Goal: Check status: Check status

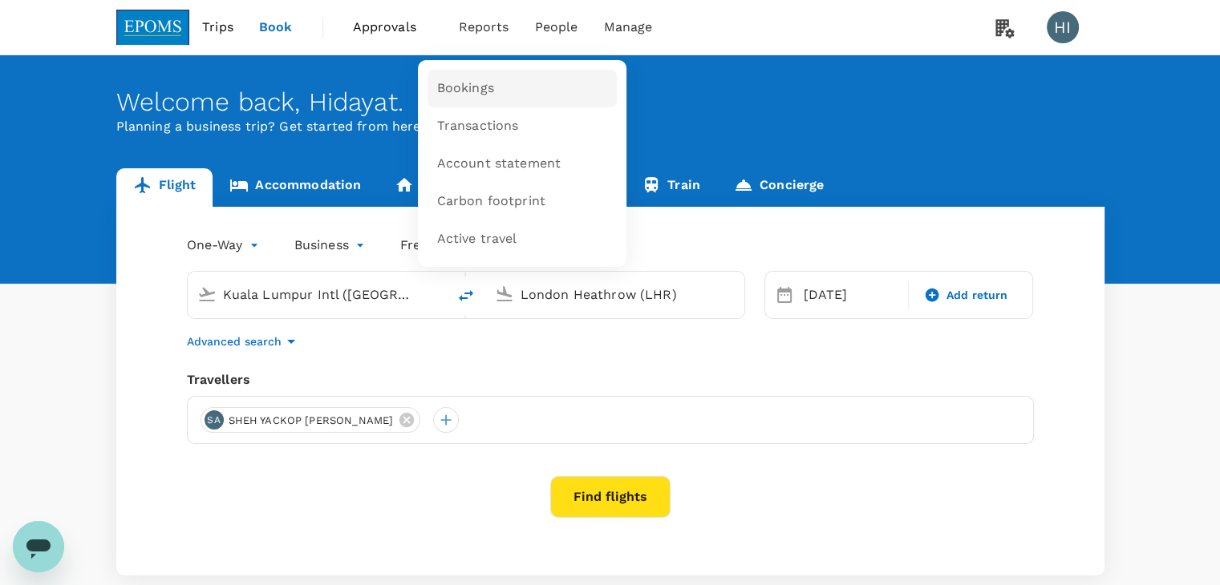
click at [467, 97] on span "Bookings" at bounding box center [465, 88] width 57 height 18
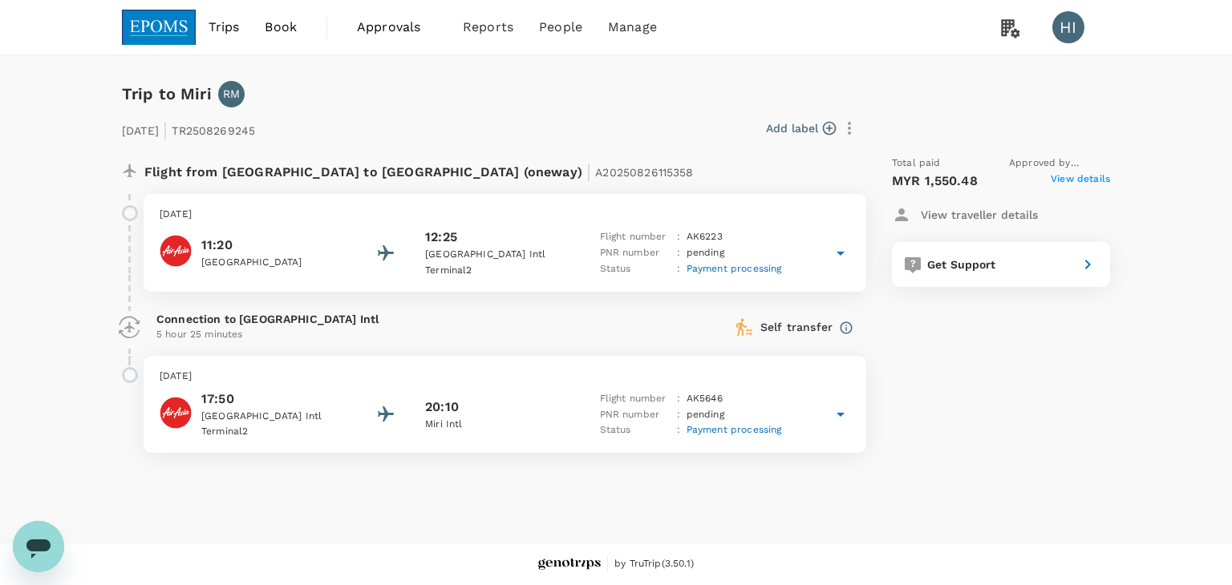
click at [1078, 179] on span "View details" at bounding box center [1079, 181] width 59 height 19
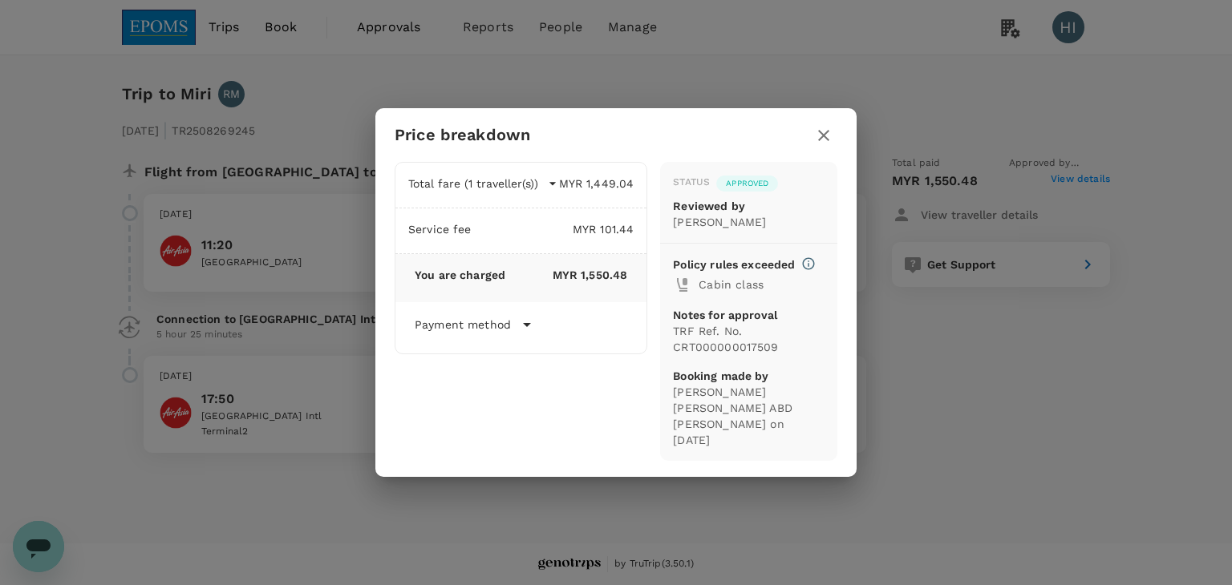
click at [808, 270] on icon at bounding box center [809, 264] width 12 height 12
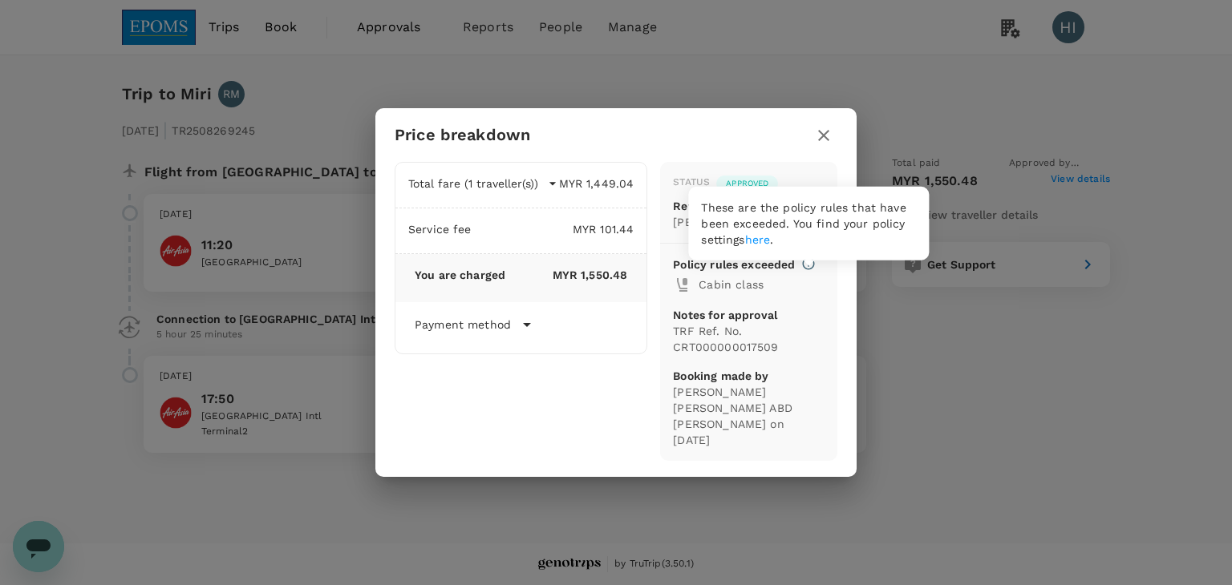
click at [808, 270] on icon at bounding box center [809, 264] width 12 height 12
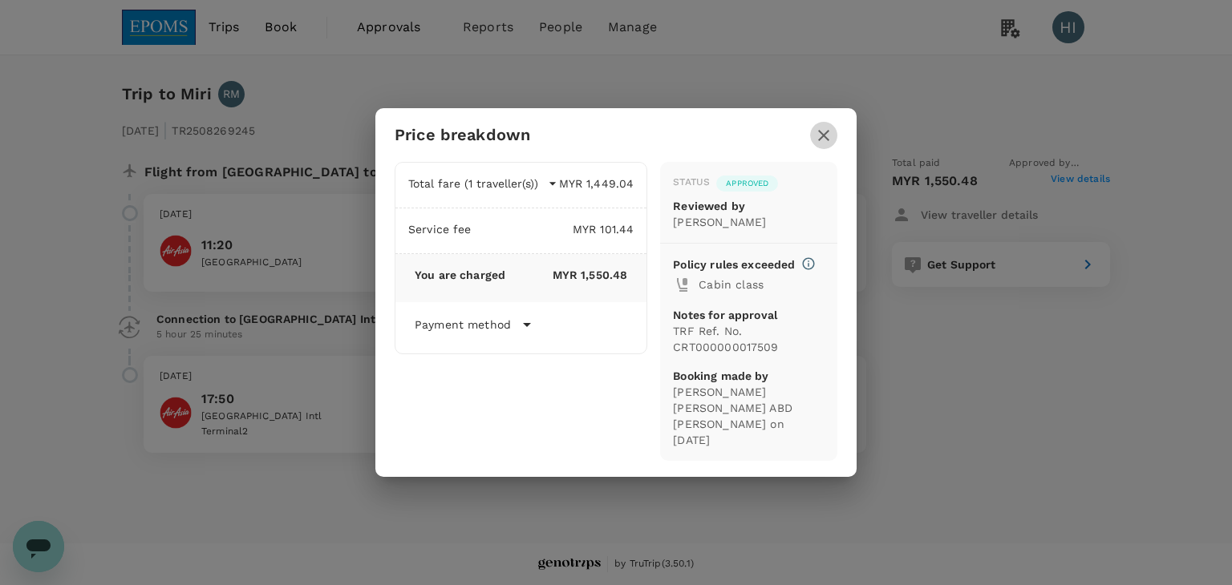
click at [828, 140] on icon "button" at bounding box center [823, 135] width 19 height 19
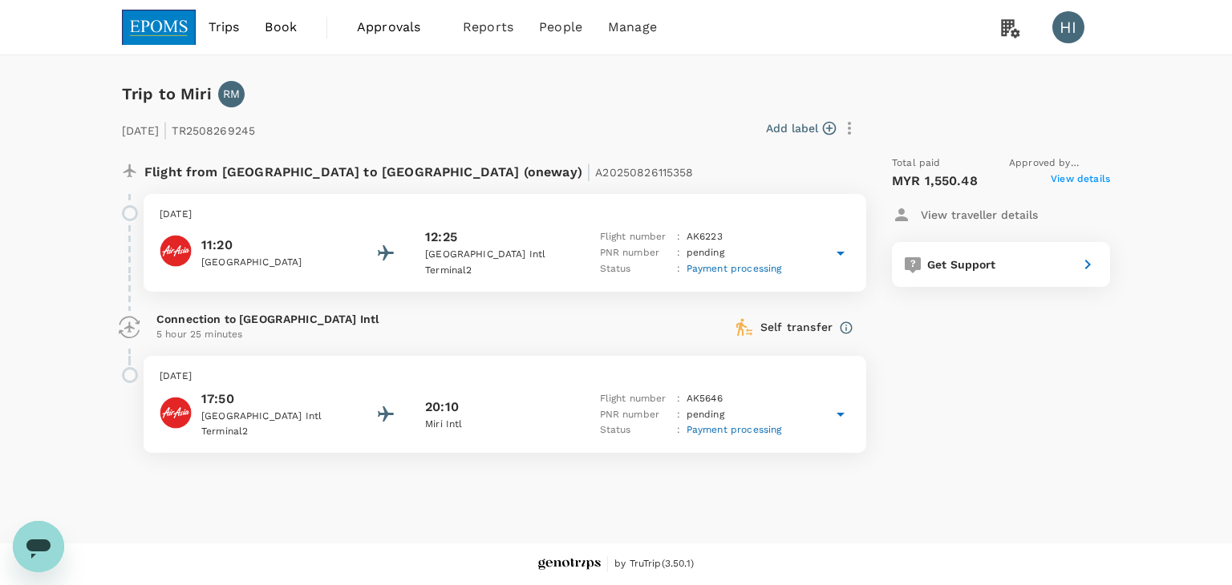
click at [384, 245] on icon at bounding box center [385, 253] width 19 height 19
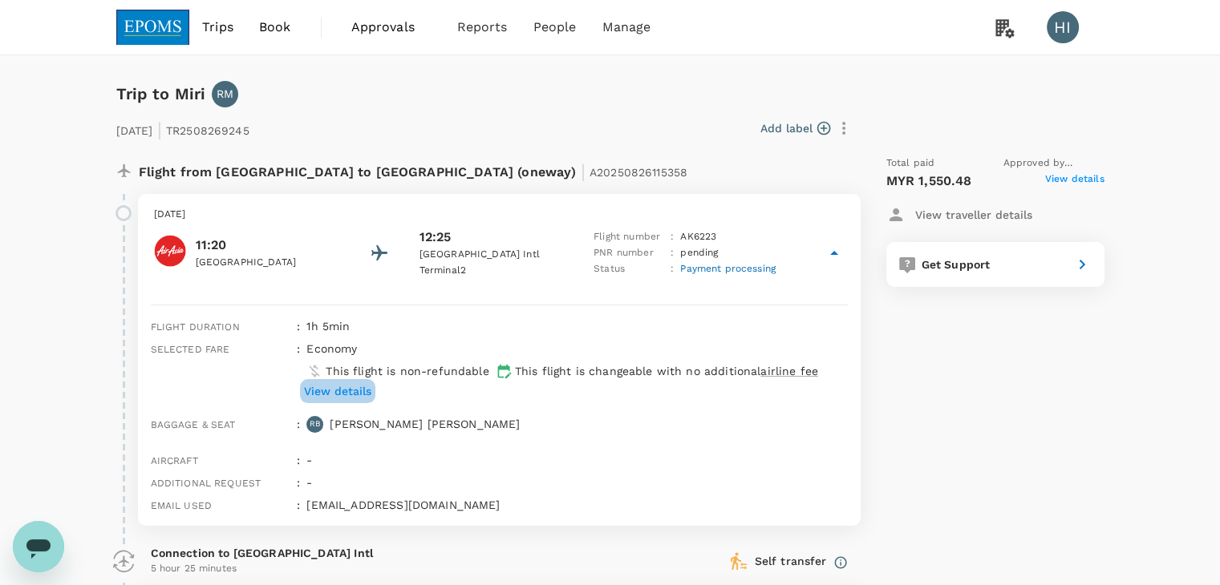
click at [351, 387] on p "View details" at bounding box center [337, 391] width 67 height 16
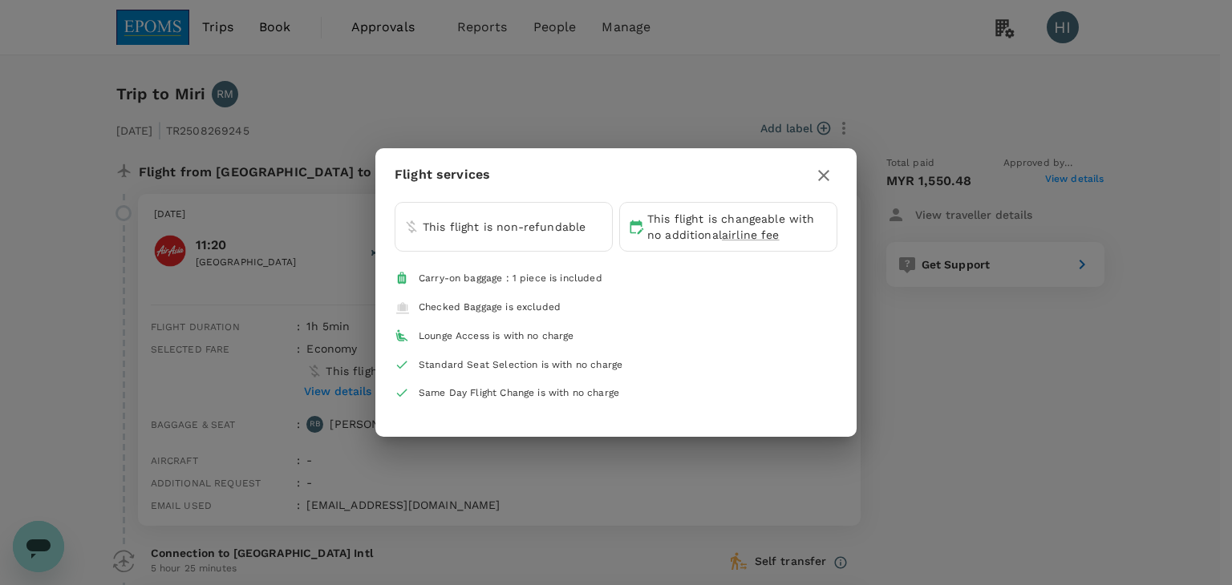
click at [430, 470] on div "Flight services This flight is non-refundable This flight is changeable with no…" at bounding box center [616, 292] width 1232 height 585
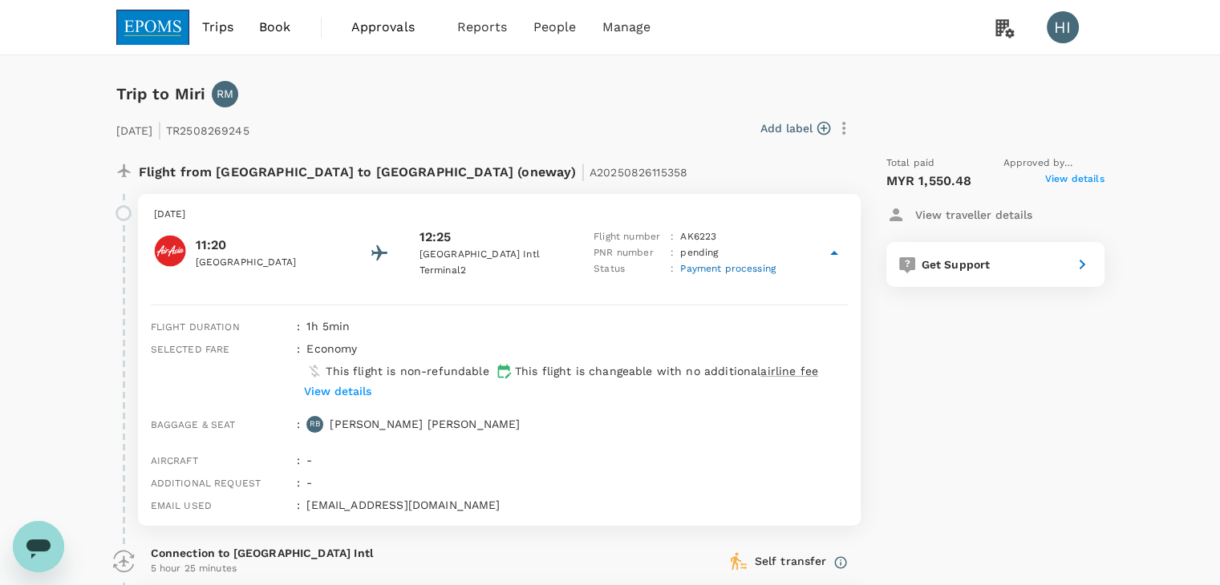
click at [845, 127] on icon "button" at bounding box center [843, 128] width 19 height 19
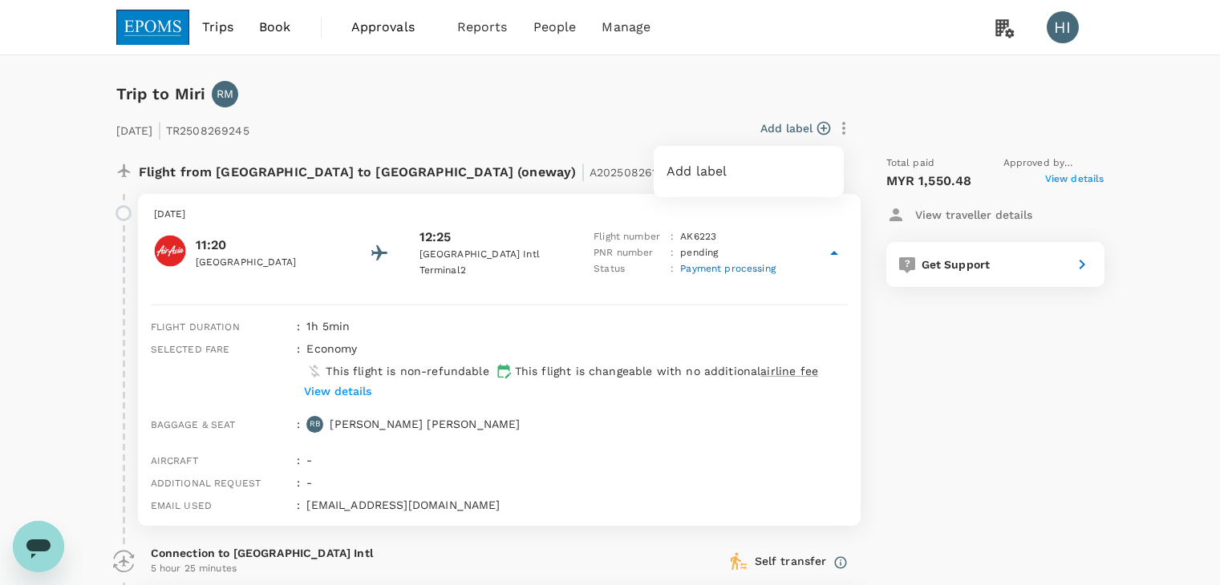
click at [845, 127] on div at bounding box center [616, 292] width 1232 height 585
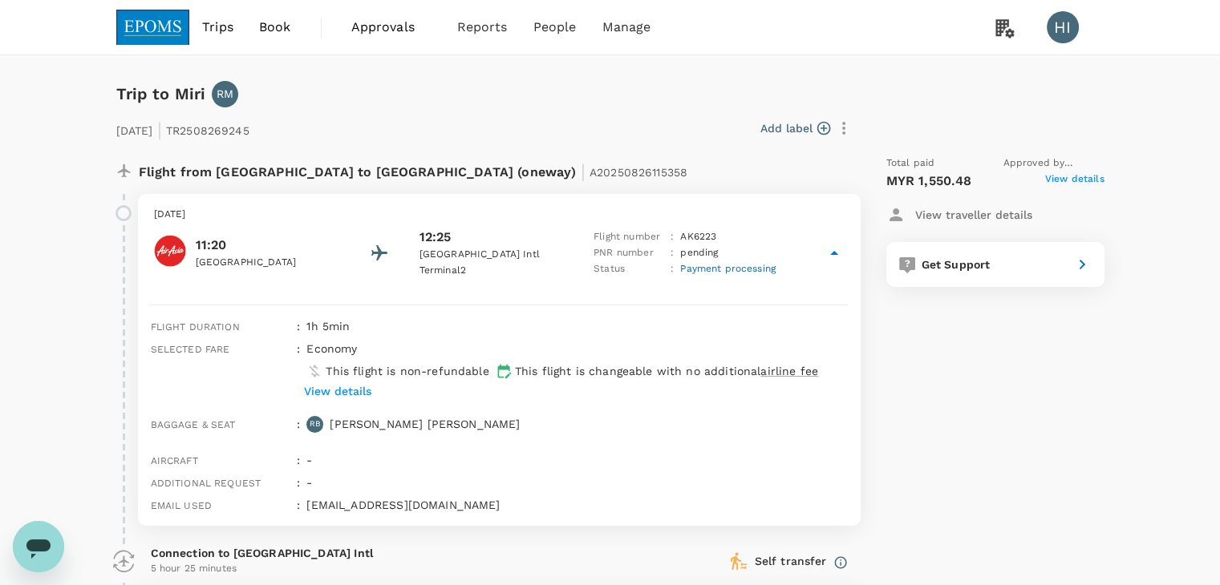
click at [1062, 177] on span "View details" at bounding box center [1074, 181] width 59 height 19
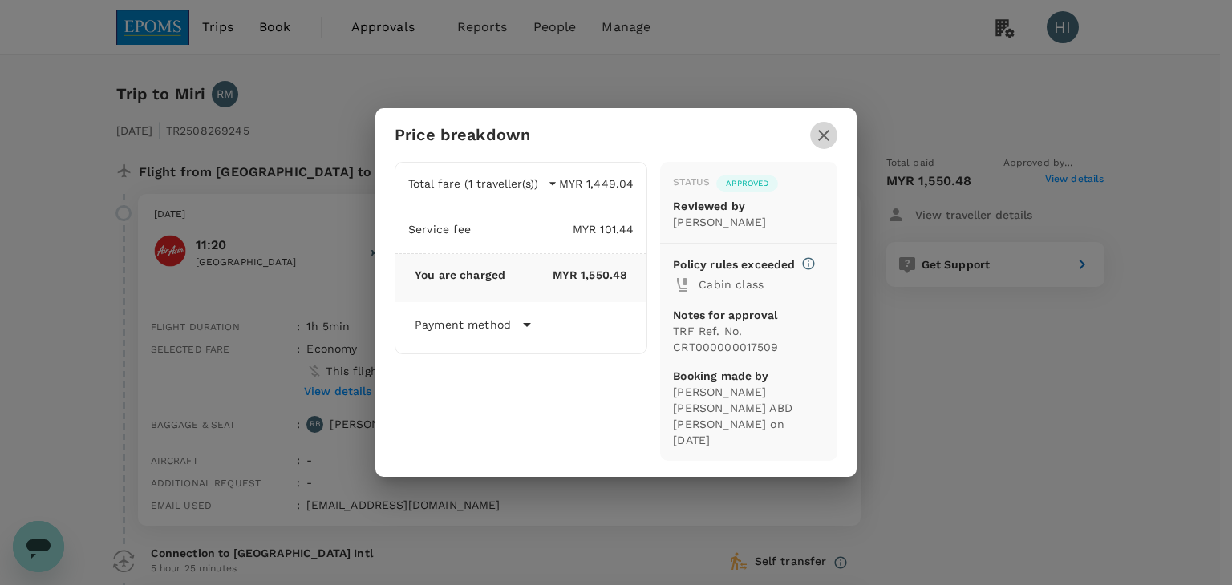
click at [831, 131] on icon "button" at bounding box center [823, 135] width 19 height 19
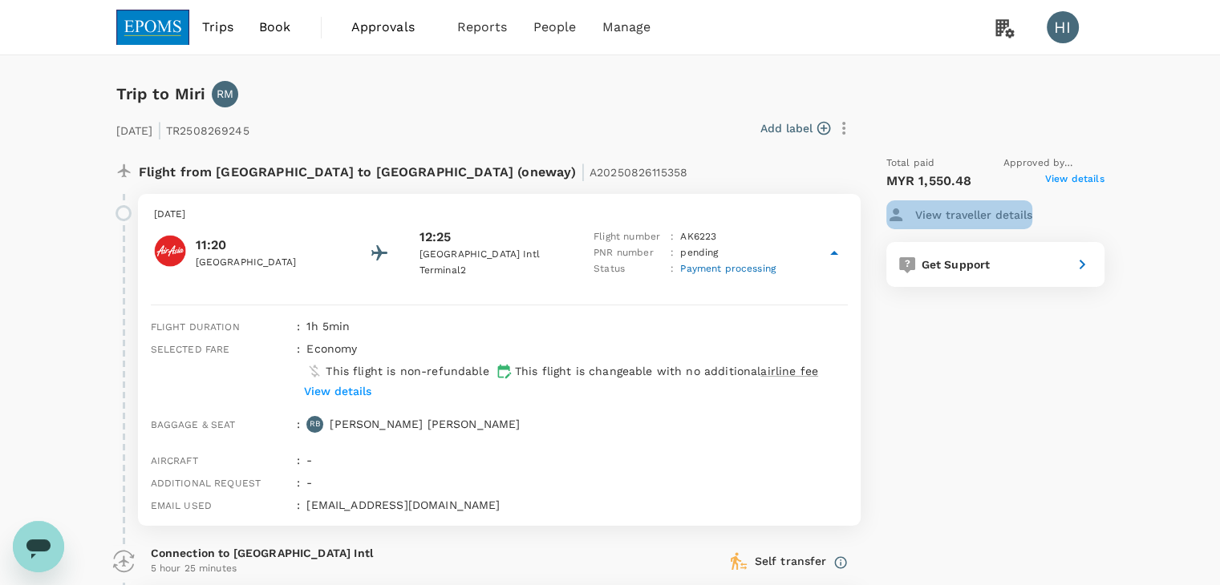
click at [957, 216] on p "View traveller details" at bounding box center [973, 215] width 117 height 16
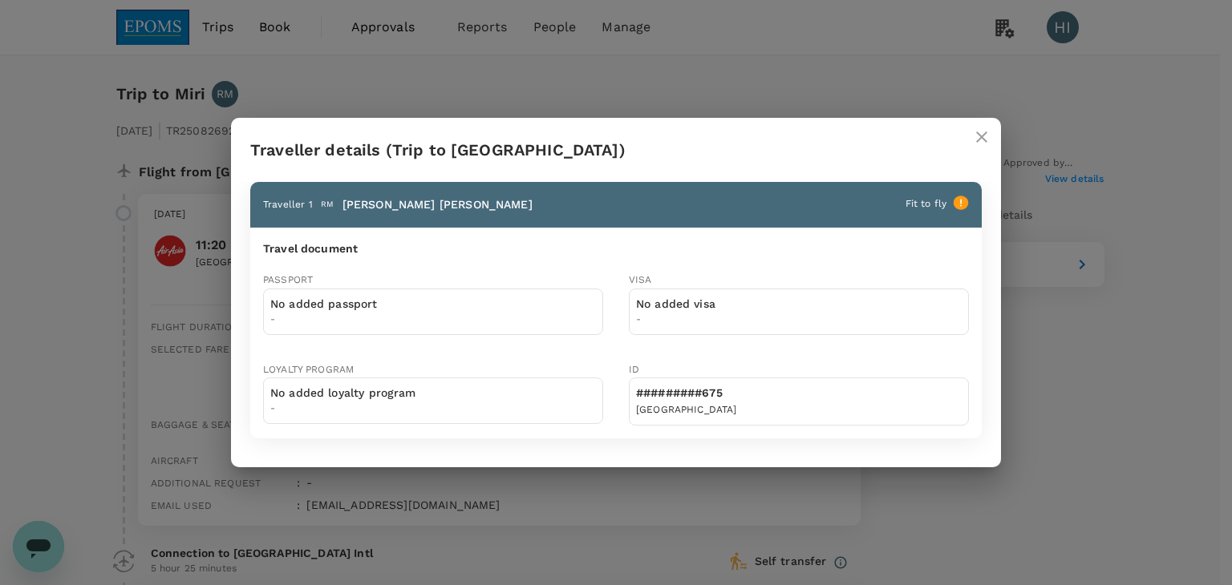
click at [981, 138] on icon "close" at bounding box center [981, 136] width 11 height 11
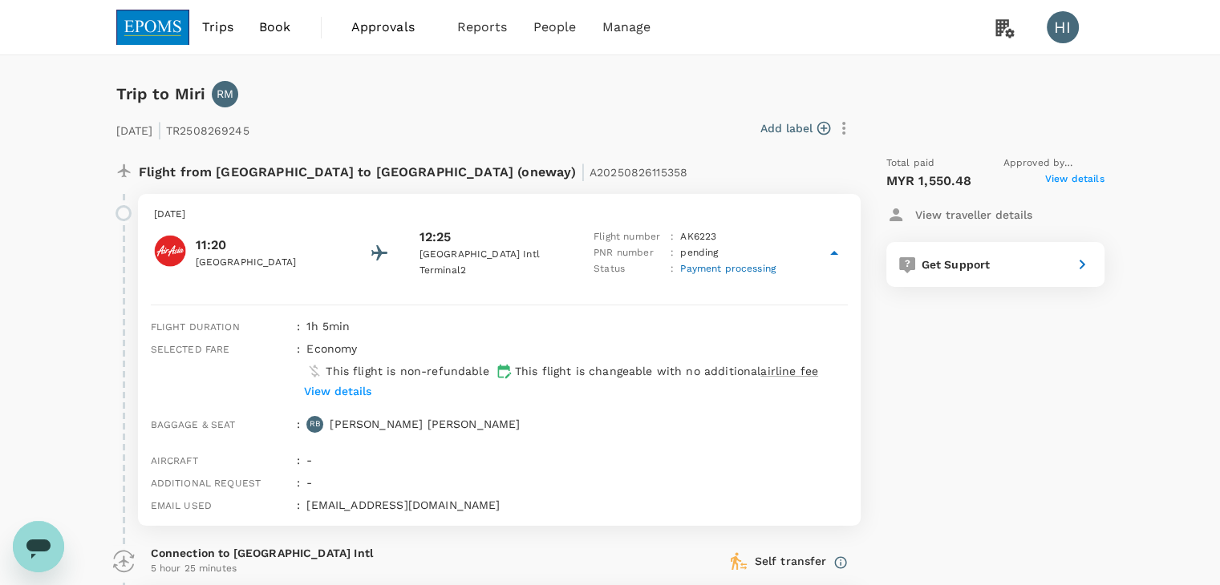
click at [716, 272] on span "Payment processing" at bounding box center [727, 268] width 95 height 11
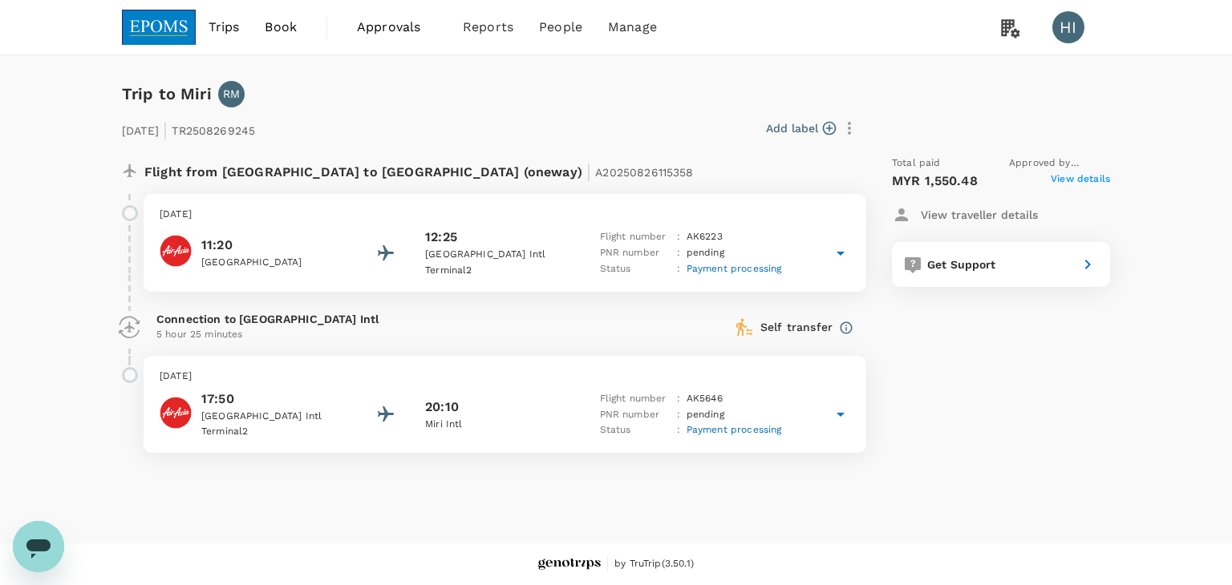
click at [716, 272] on span "Payment processing" at bounding box center [733, 268] width 95 height 11
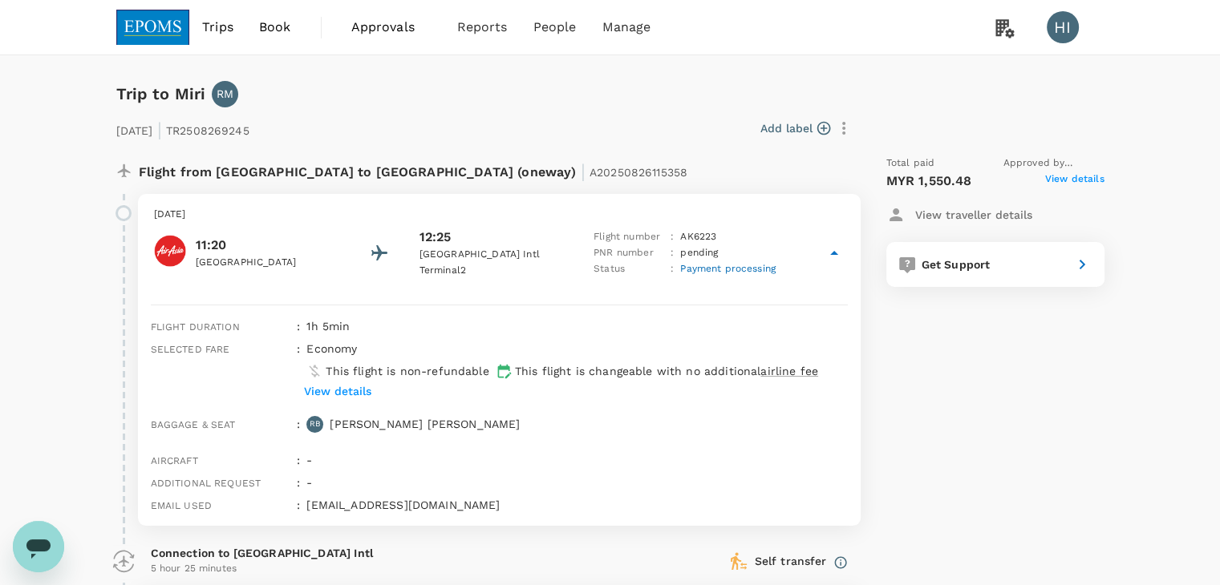
click at [716, 272] on span "Payment processing" at bounding box center [727, 268] width 95 height 11
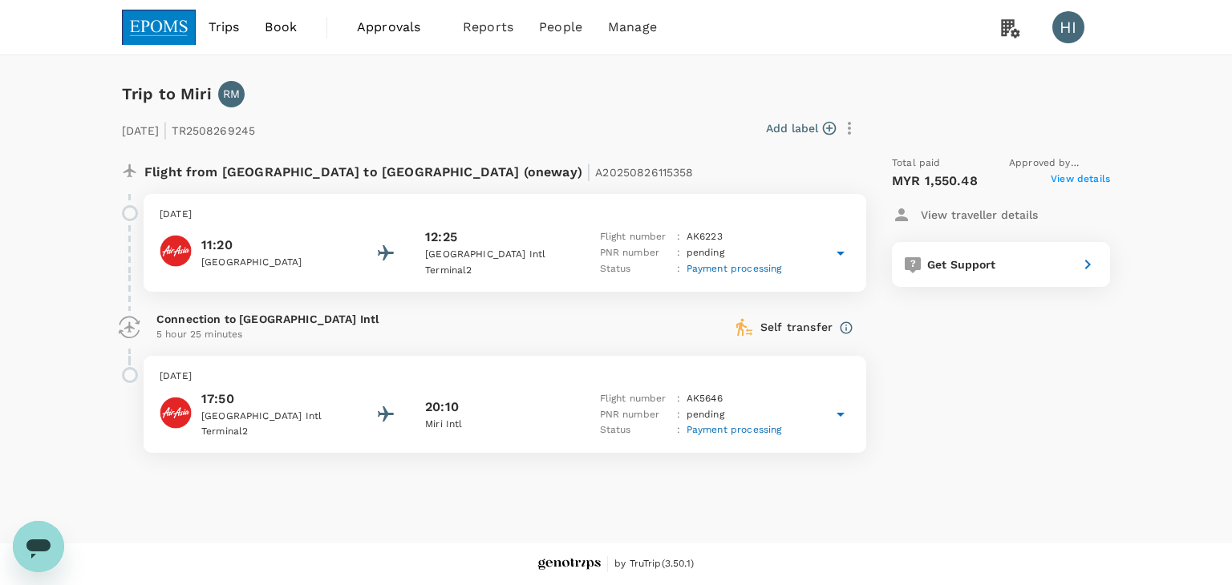
click at [842, 254] on icon at bounding box center [840, 253] width 19 height 19
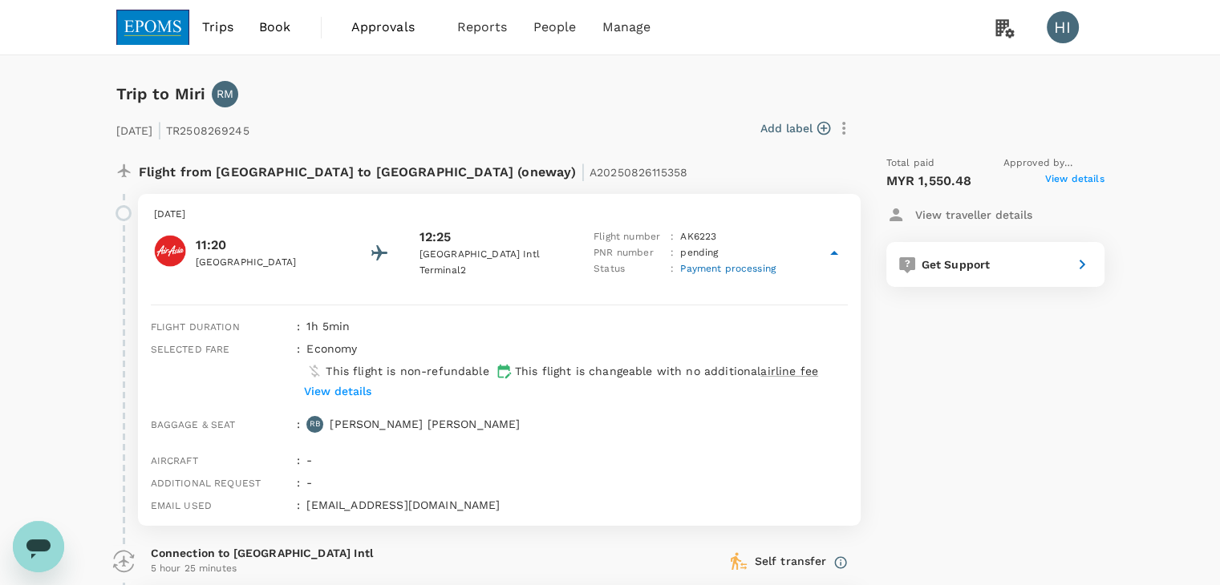
click at [834, 254] on icon at bounding box center [833, 253] width 19 height 19
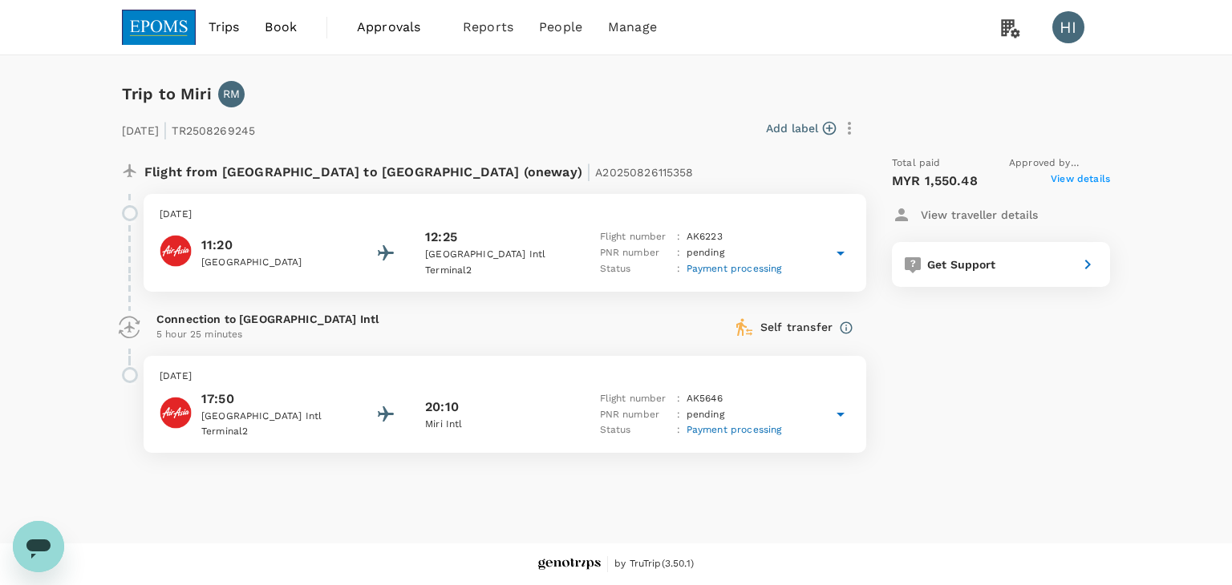
click at [837, 252] on icon at bounding box center [840, 254] width 8 height 4
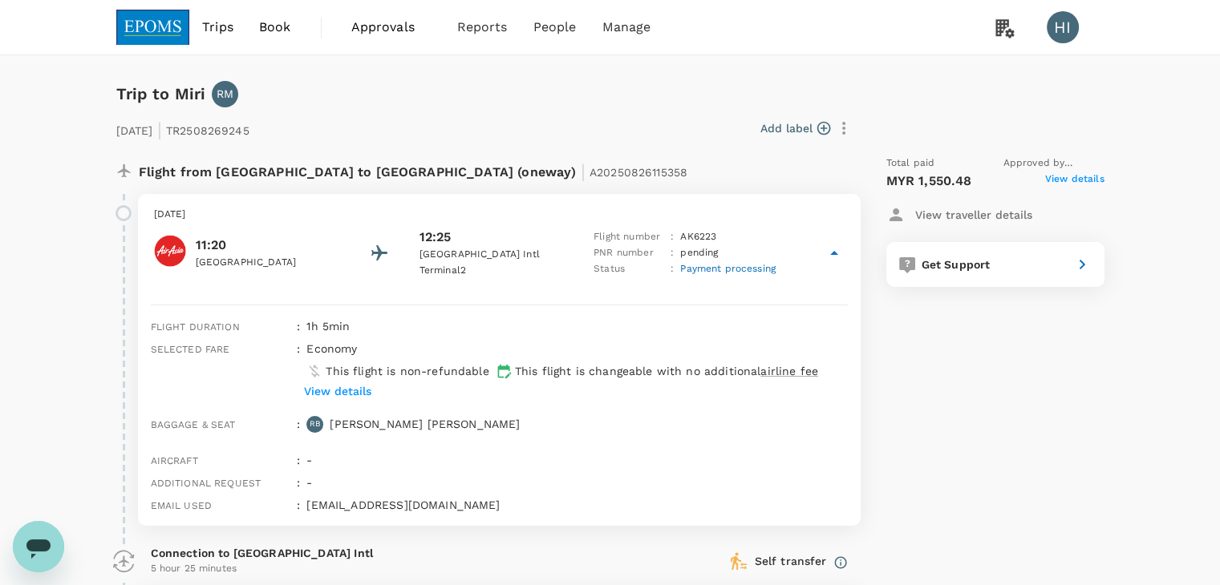
click at [1085, 176] on span "View details" at bounding box center [1074, 181] width 59 height 19
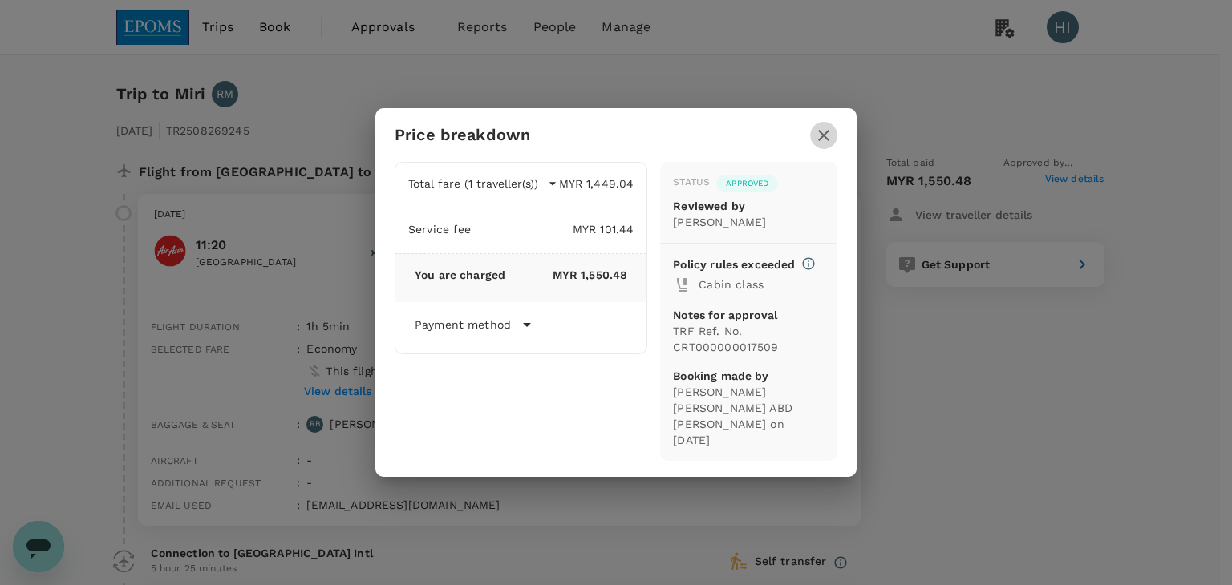
click at [815, 134] on icon "button" at bounding box center [823, 135] width 19 height 19
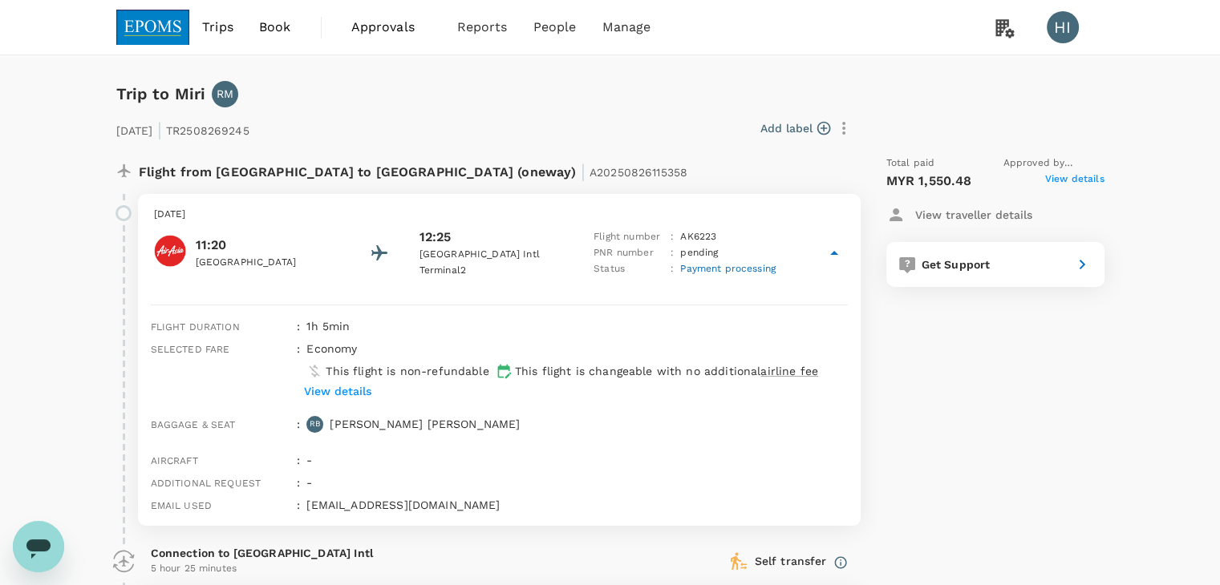
click at [951, 222] on div "View traveller details" at bounding box center [959, 214] width 146 height 19
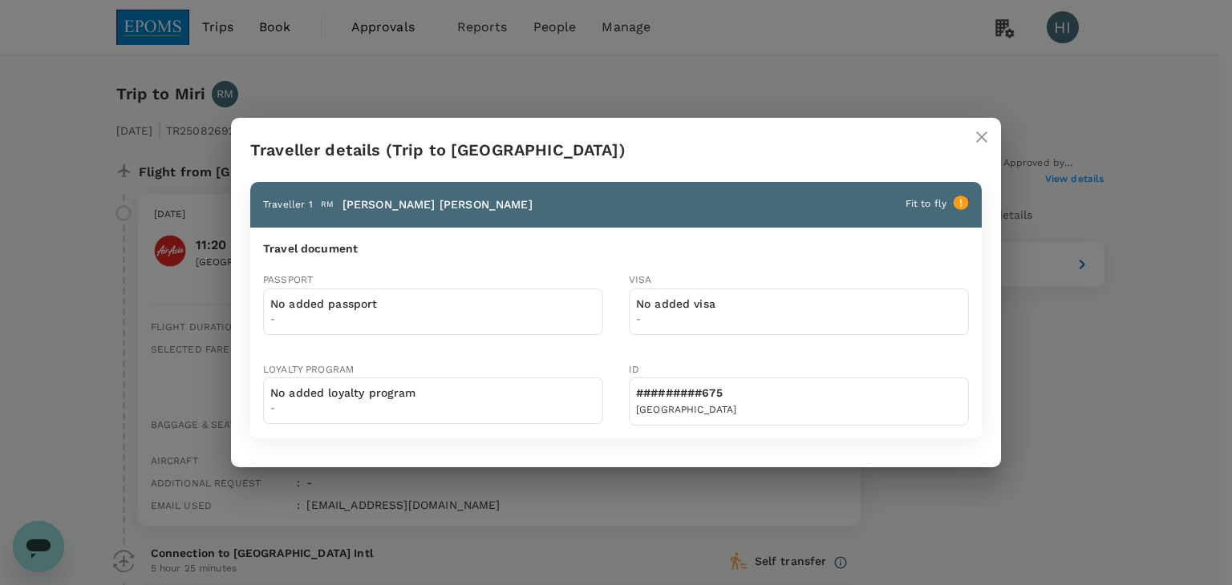
click at [981, 144] on icon "close" at bounding box center [981, 136] width 19 height 19
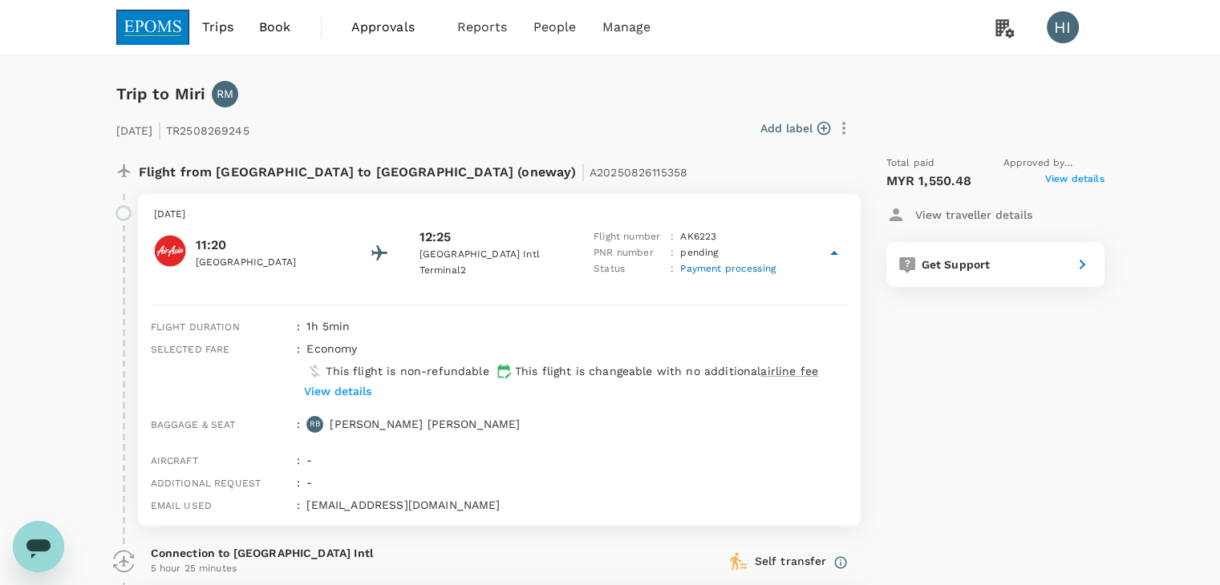
click at [382, 22] on span "Approvals" at bounding box center [391, 27] width 80 height 19
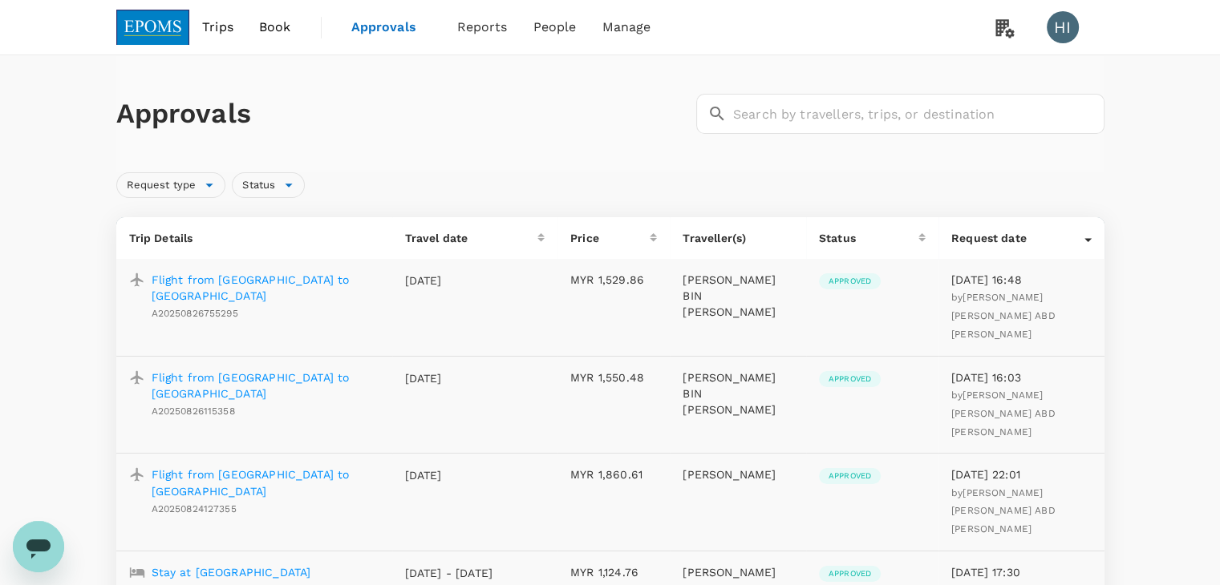
click at [225, 370] on p "Flight from [GEOGRAPHIC_DATA] to [GEOGRAPHIC_DATA]" at bounding box center [266, 386] width 228 height 32
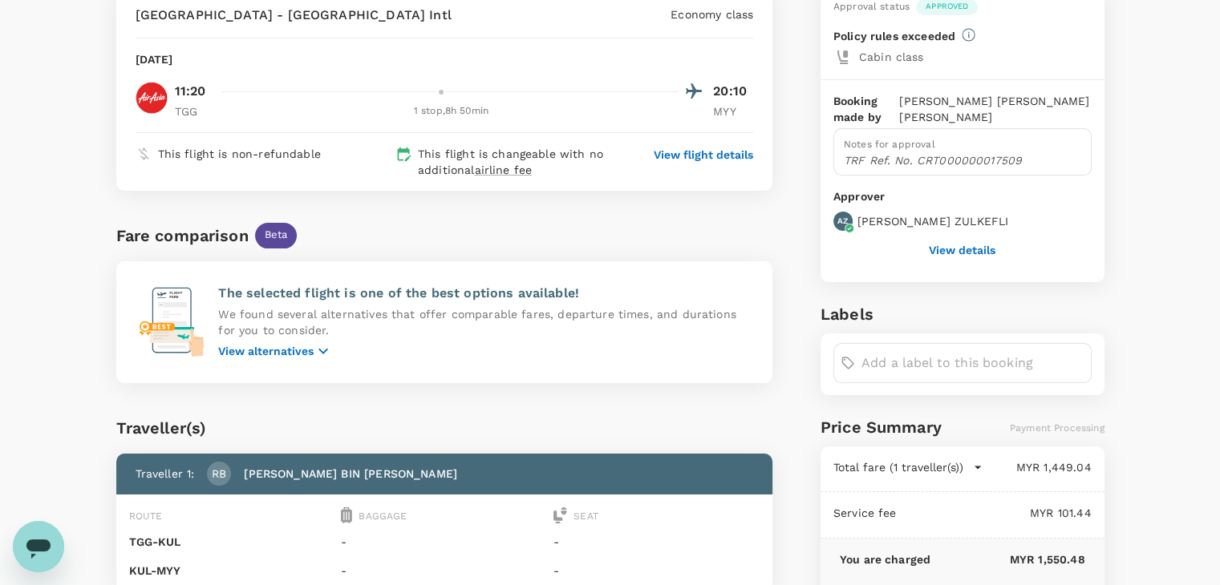
scroll to position [160, 0]
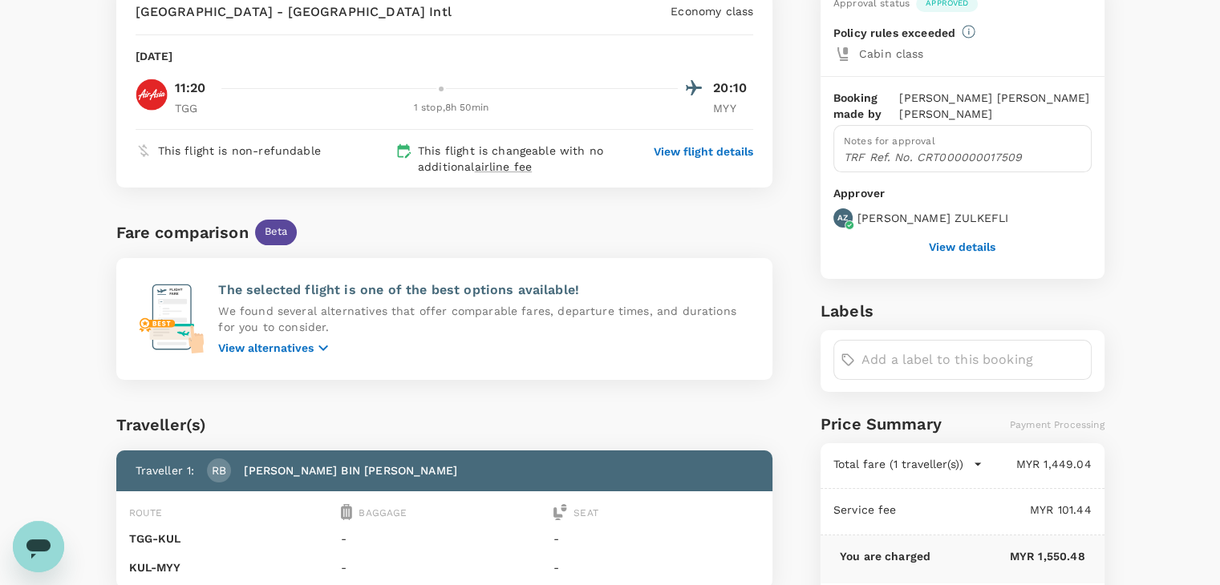
click at [930, 245] on button "View details" at bounding box center [962, 247] width 67 height 13
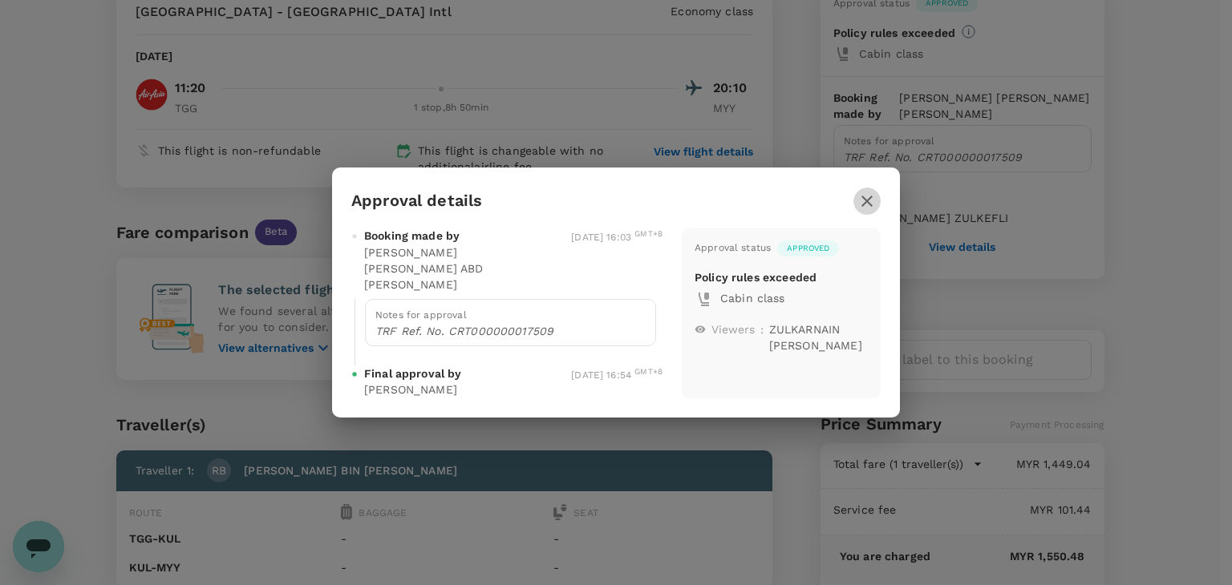
click at [861, 200] on icon "button" at bounding box center [866, 201] width 19 height 19
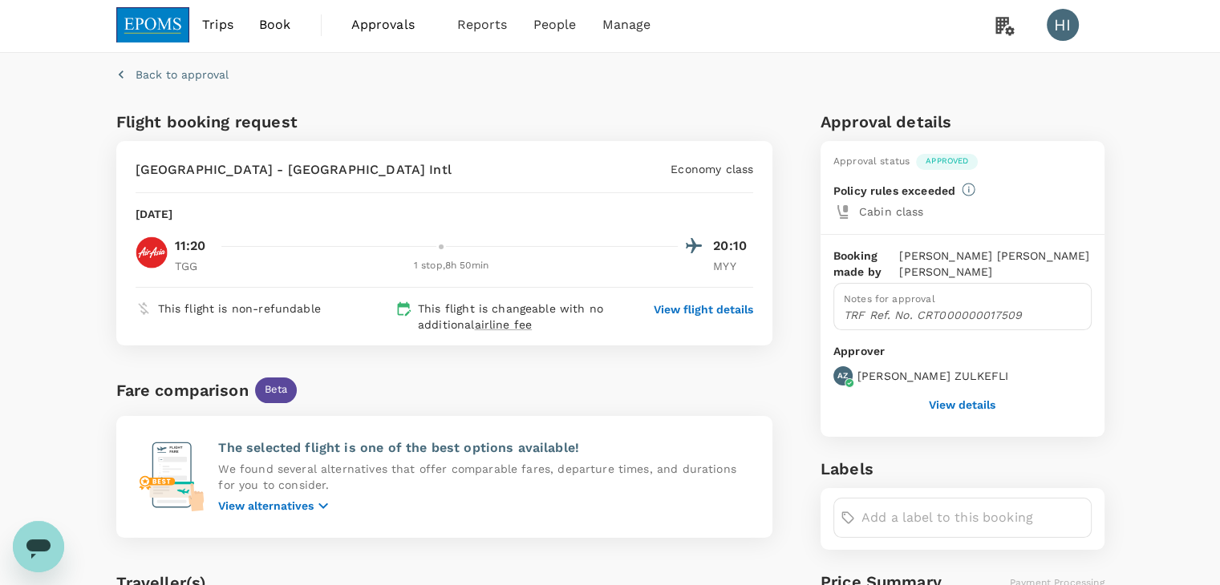
scroll to position [0, 0]
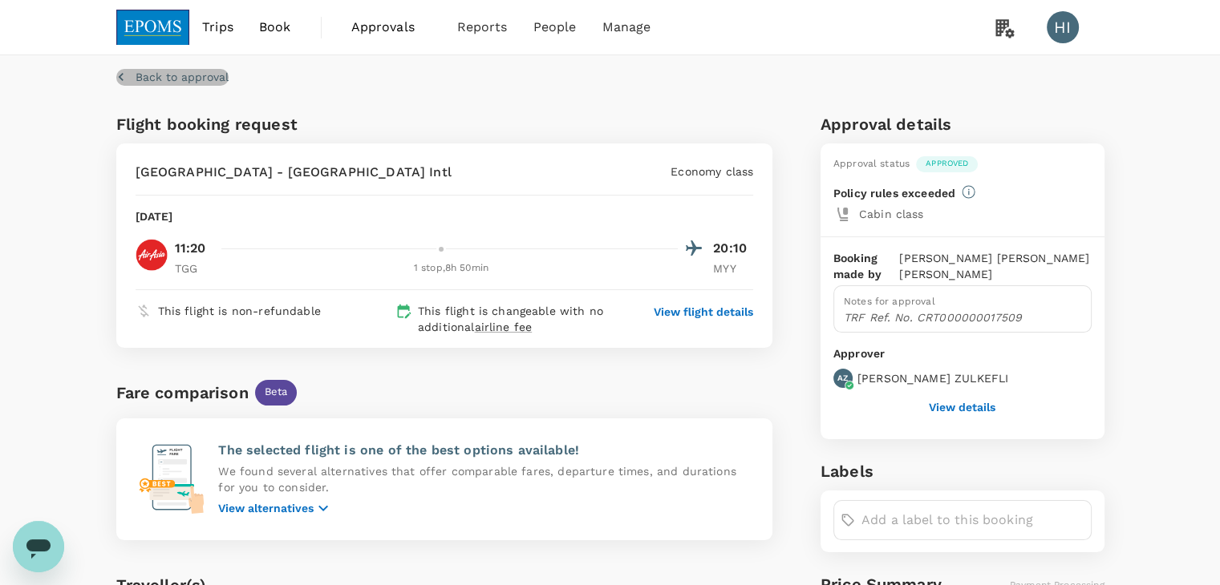
click at [140, 80] on p "Back to approval" at bounding box center [182, 77] width 93 height 16
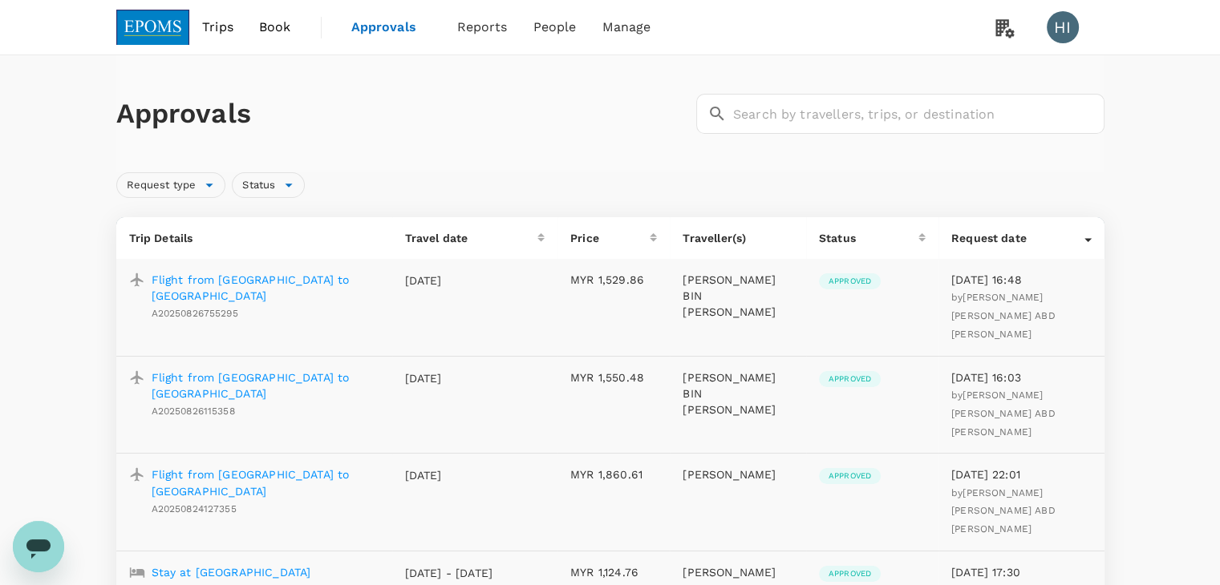
click at [285, 370] on p "Flight from [GEOGRAPHIC_DATA] to [GEOGRAPHIC_DATA]" at bounding box center [266, 386] width 228 height 32
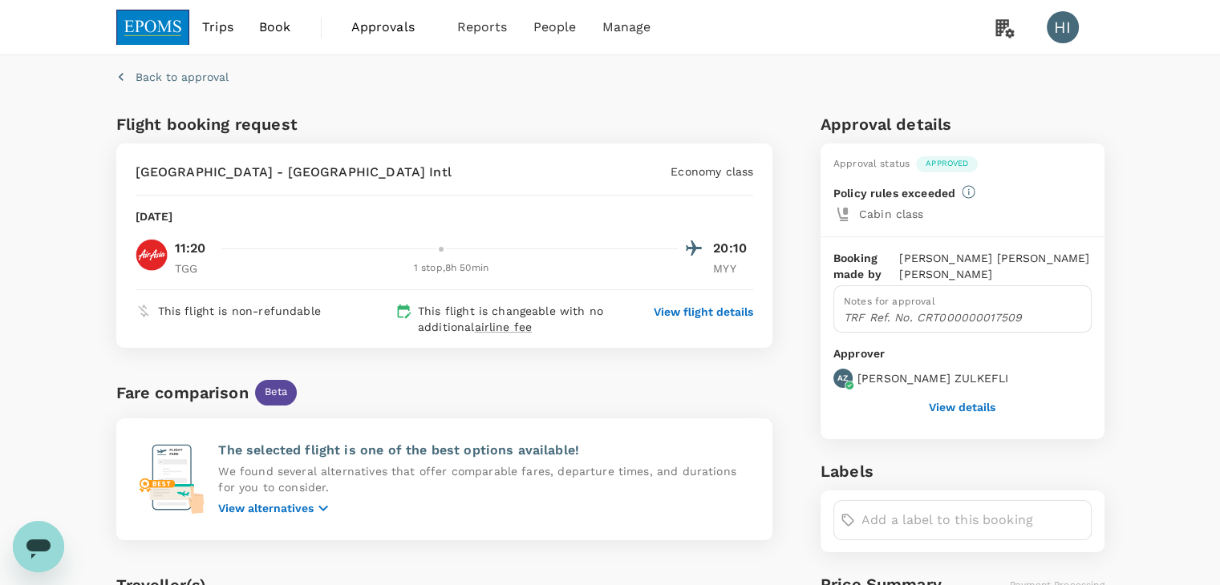
click at [961, 406] on button "View details" at bounding box center [962, 407] width 67 height 13
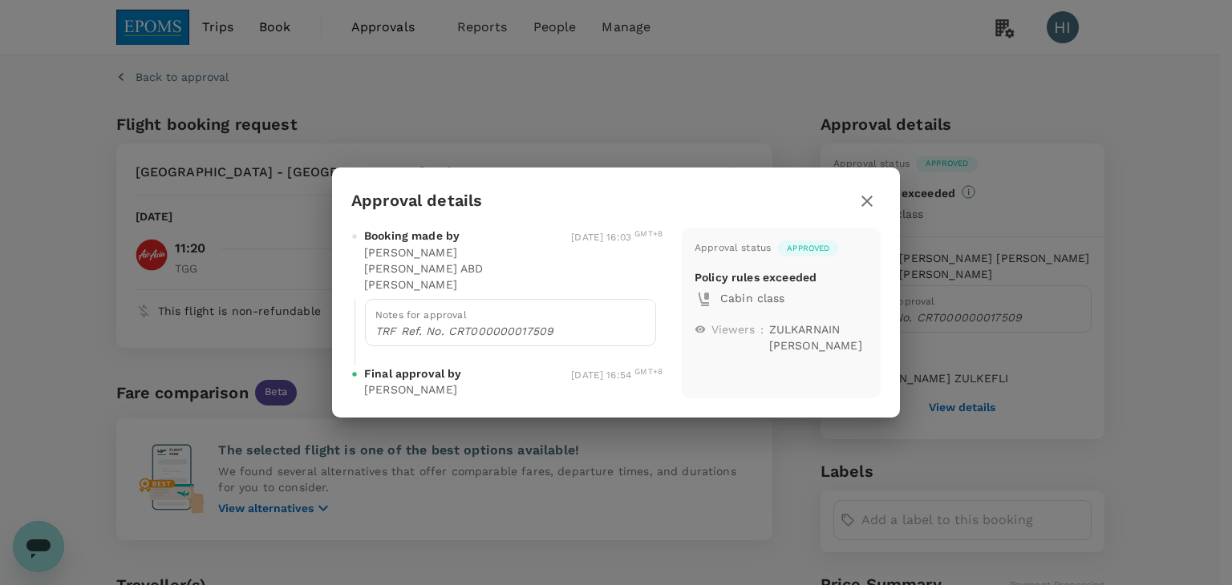
click at [869, 203] on icon "button" at bounding box center [866, 201] width 11 height 11
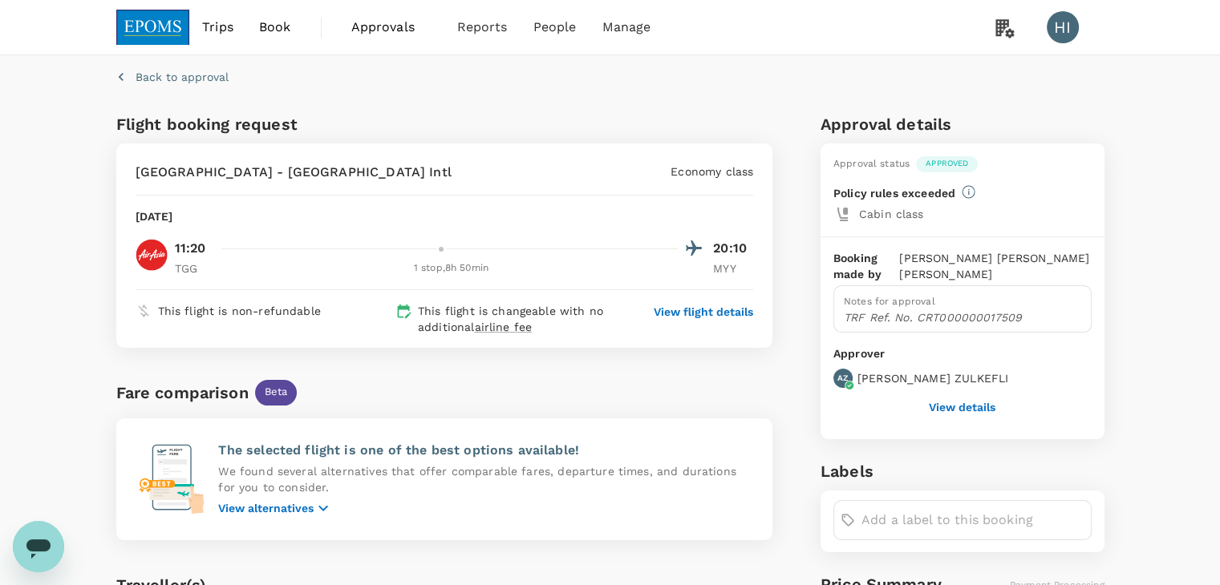
click at [945, 402] on button "View details" at bounding box center [962, 407] width 67 height 13
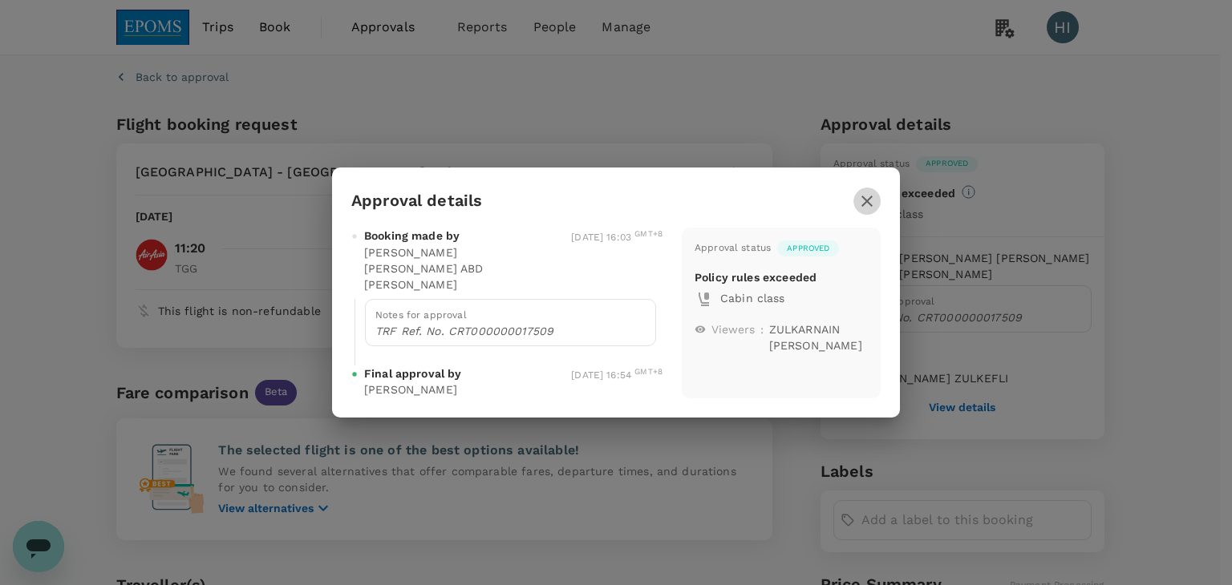
click at [867, 201] on icon "button" at bounding box center [866, 201] width 11 height 11
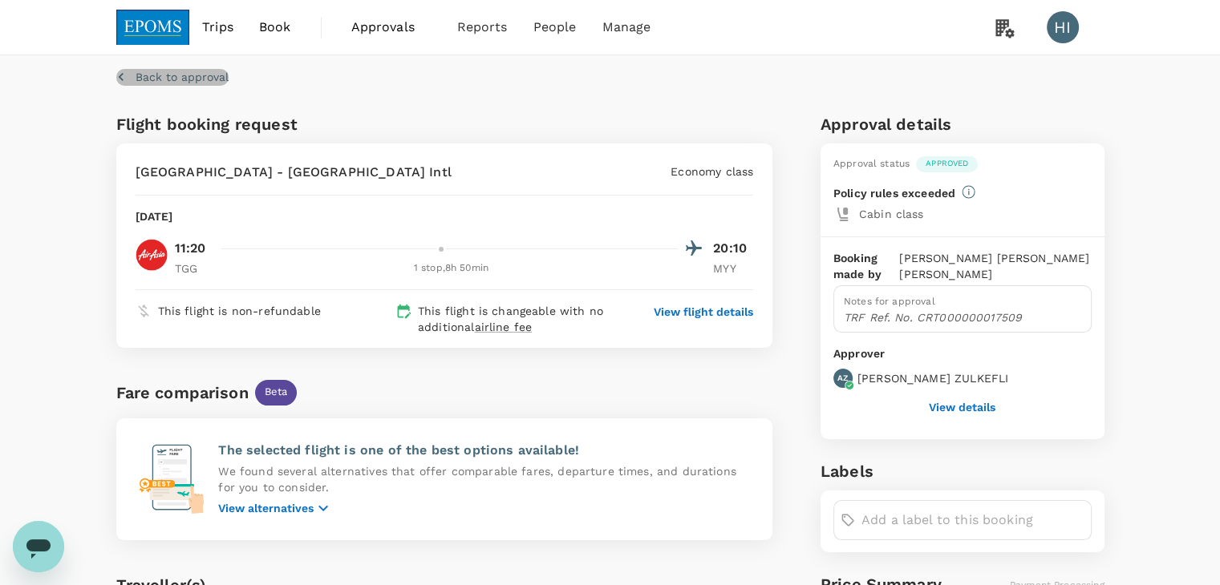
click at [156, 79] on p "Back to approval" at bounding box center [182, 77] width 93 height 16
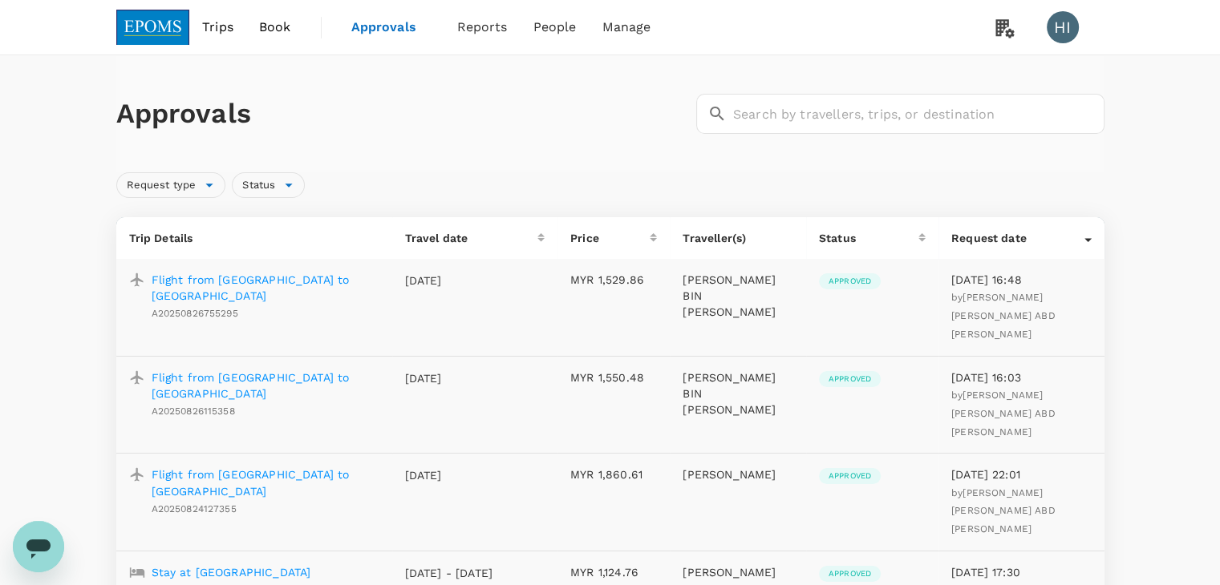
click at [273, 283] on p "Flight from [GEOGRAPHIC_DATA] to [GEOGRAPHIC_DATA]" at bounding box center [266, 288] width 228 height 32
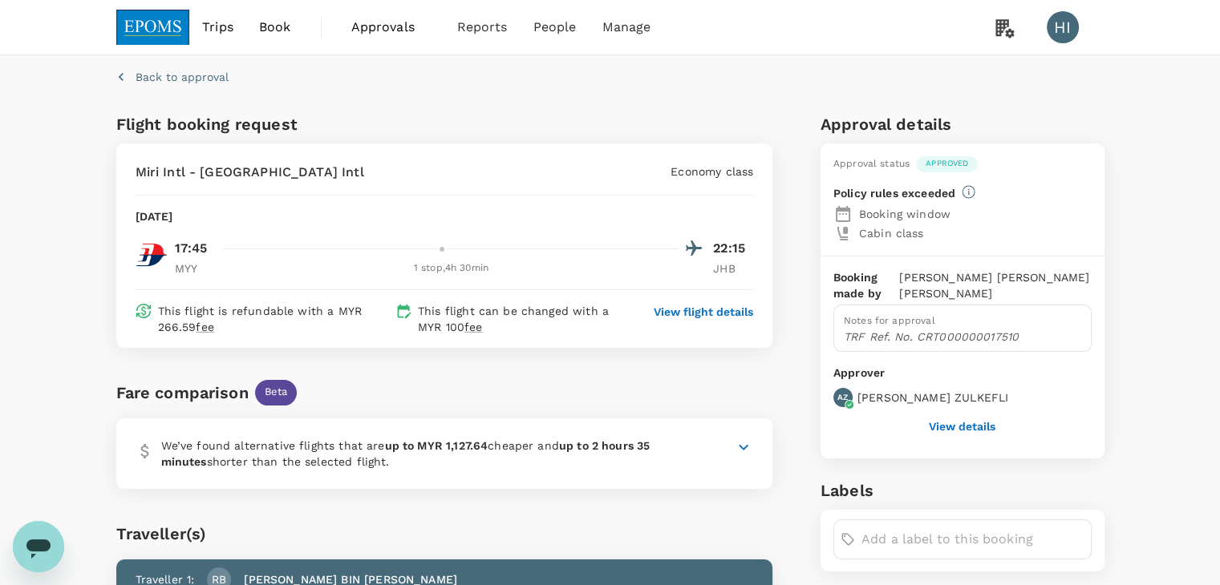
click at [678, 306] on p "View flight details" at bounding box center [702, 312] width 99 height 16
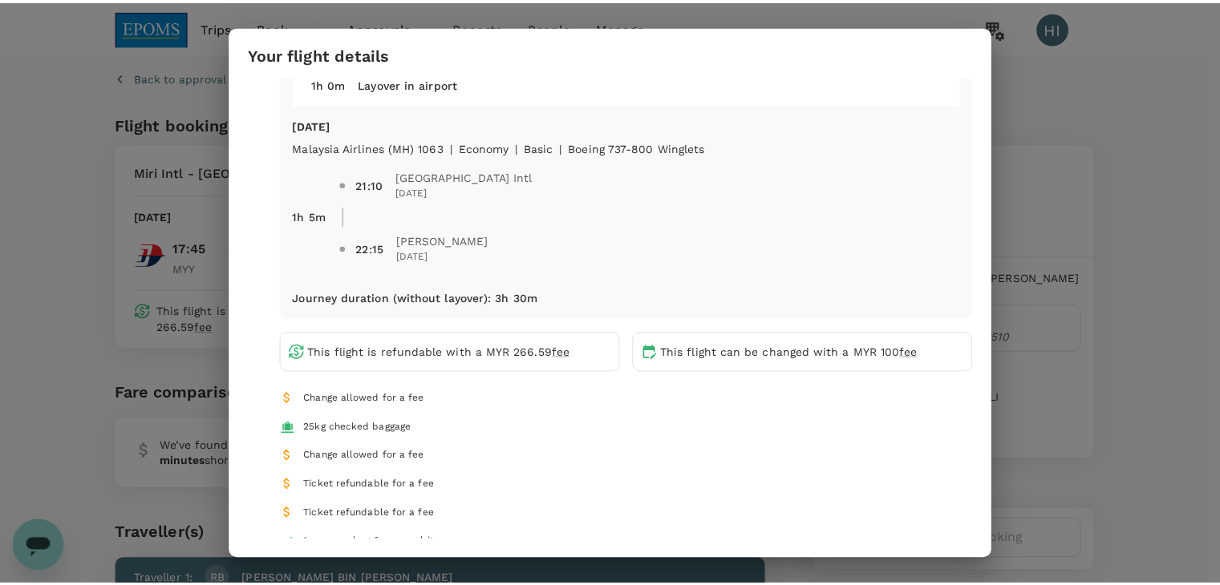
scroll to position [241, 0]
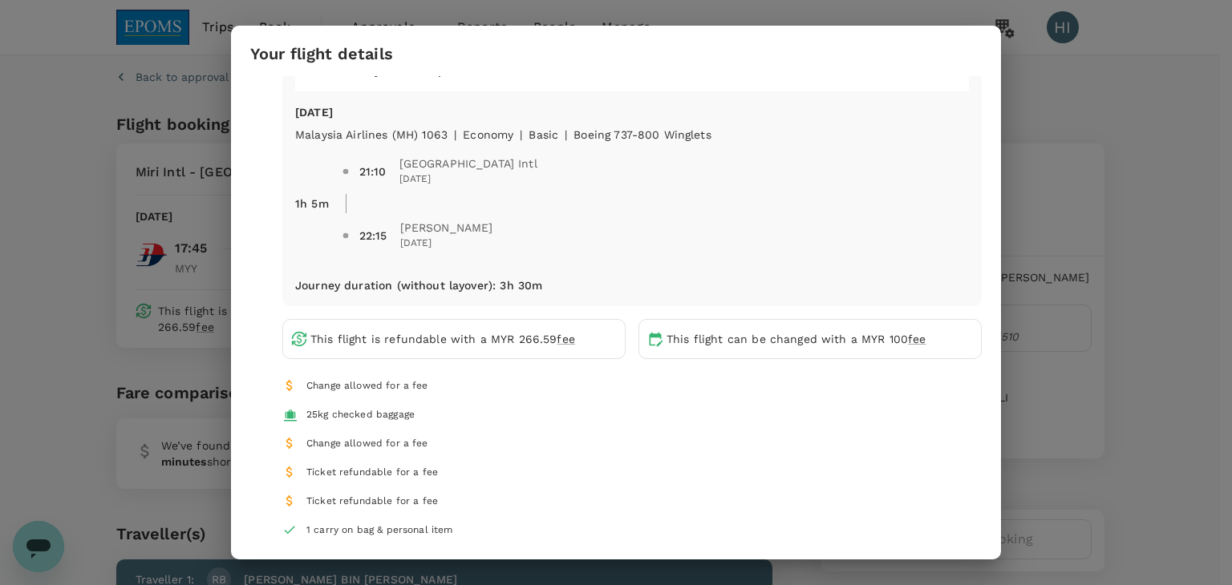
click at [1078, 161] on div "Your flight details Depart flight MYY - JHB [DATE] Malaysia Airlines (MH) 2593 …" at bounding box center [616, 292] width 1232 height 585
